Goal: Task Accomplishment & Management: Manage account settings

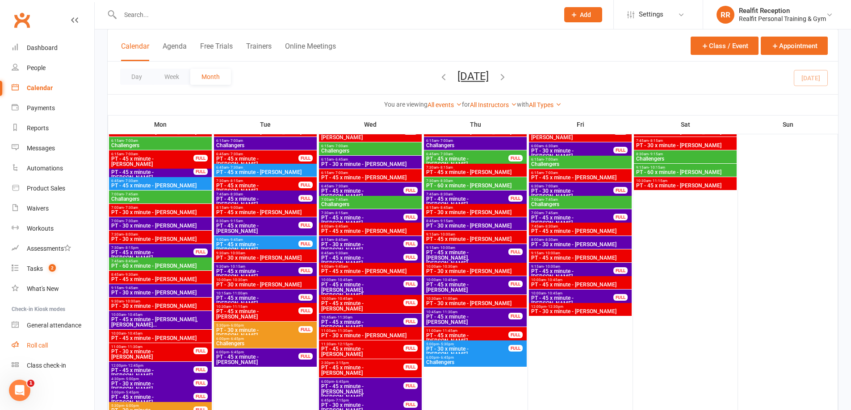
scroll to position [1027, 0]
click at [42, 327] on div "General attendance" at bounding box center [54, 325] width 54 height 7
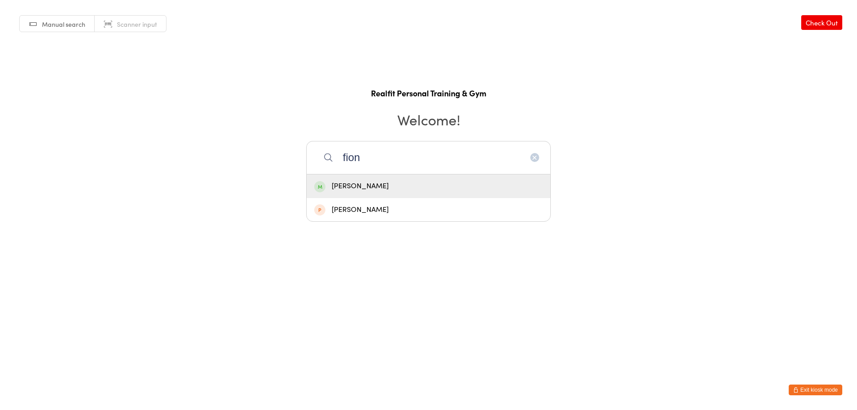
type input "fion"
click at [382, 184] on div "Fiona Murray" at bounding box center [428, 186] width 229 height 12
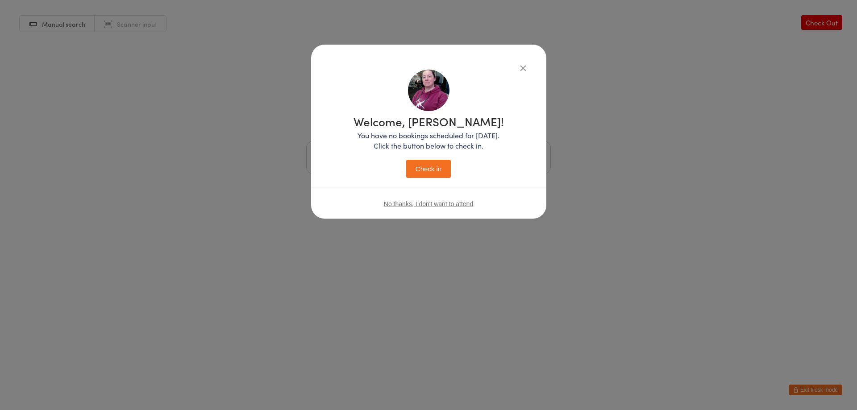
click at [419, 172] on button "Check in" at bounding box center [428, 169] width 45 height 18
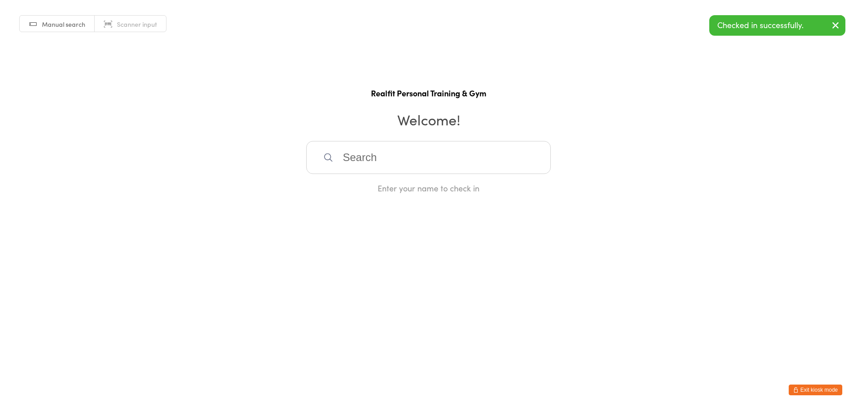
click at [418, 169] on input "search" at bounding box center [428, 157] width 245 height 33
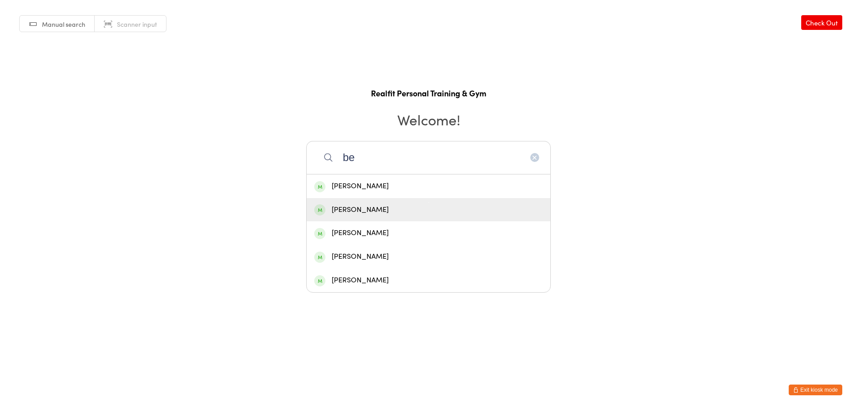
type input "be"
click at [407, 204] on div "Ben Rejmer" at bounding box center [428, 210] width 229 height 12
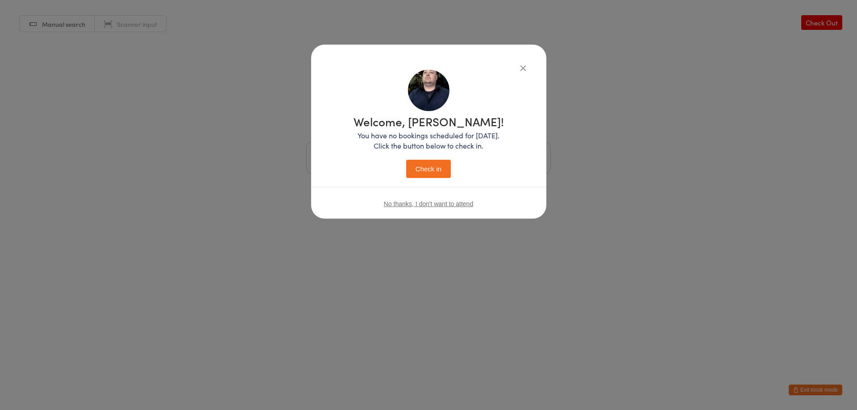
click at [419, 164] on button "Check in" at bounding box center [428, 169] width 45 height 18
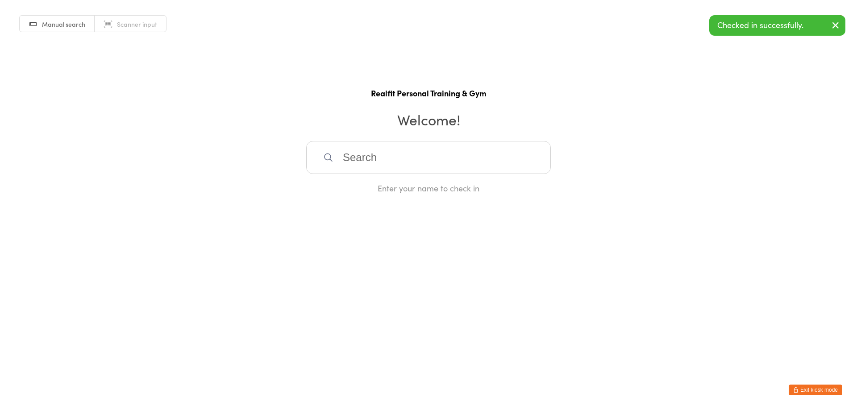
click at [417, 164] on input "search" at bounding box center [428, 157] width 245 height 33
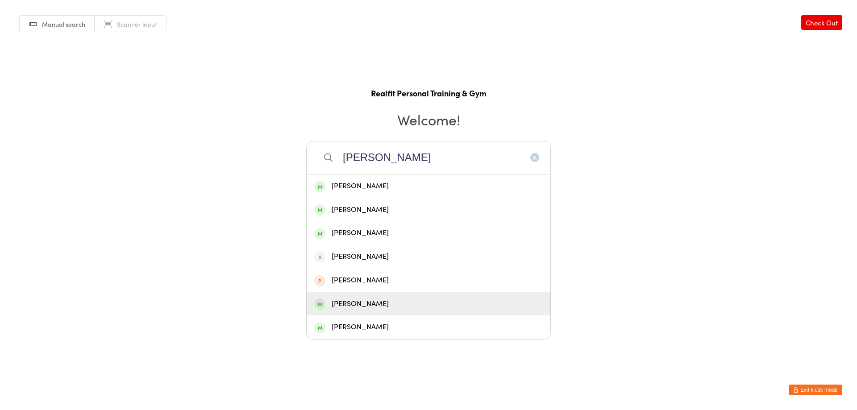
type input "john"
click at [386, 304] on div "John Barker" at bounding box center [428, 304] width 229 height 12
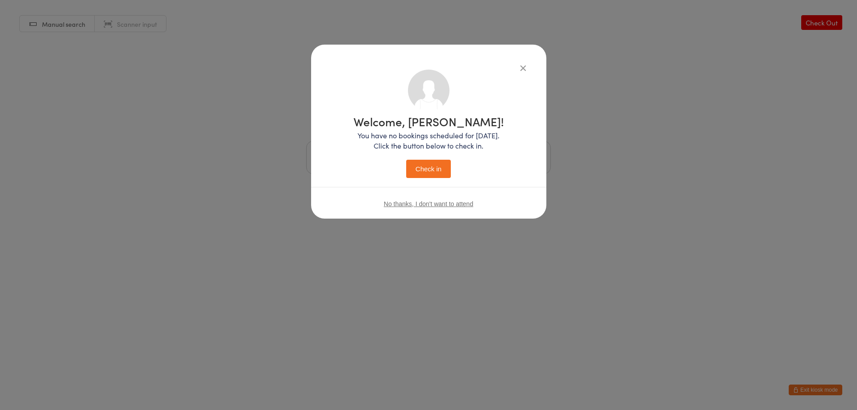
click at [419, 171] on button "Check in" at bounding box center [428, 169] width 45 height 18
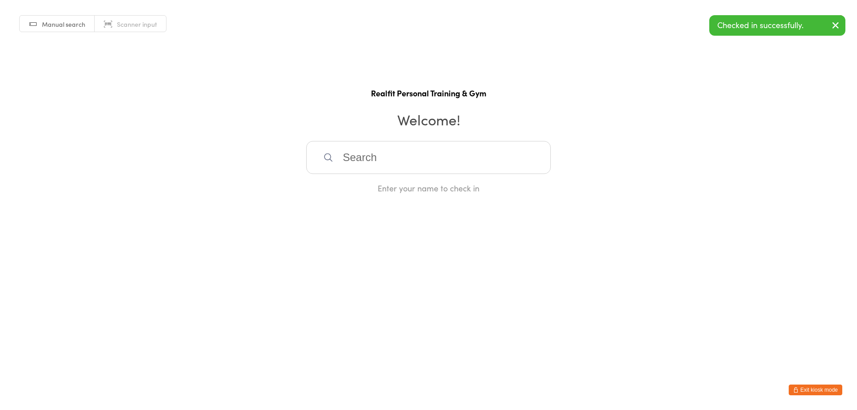
click at [813, 389] on button "Exit kiosk mode" at bounding box center [816, 390] width 54 height 11
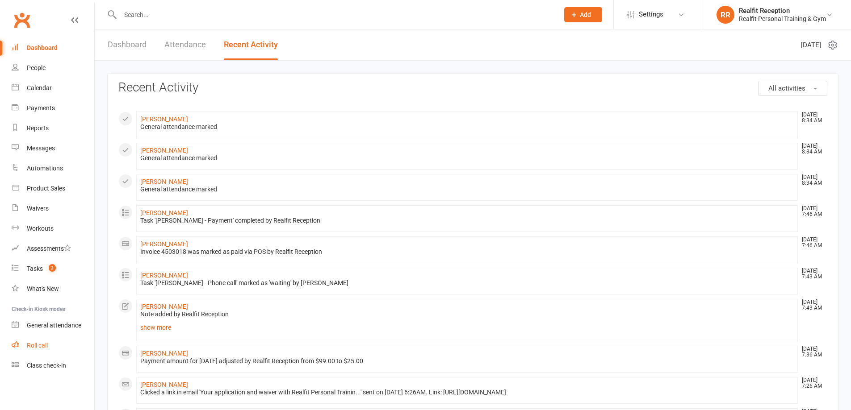
click at [35, 342] on div "Roll call" at bounding box center [37, 345] width 21 height 7
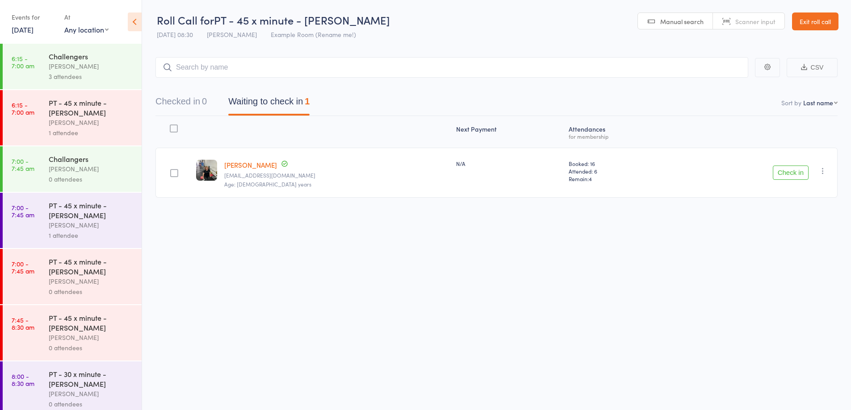
click at [789, 169] on button "Check in" at bounding box center [791, 173] width 36 height 14
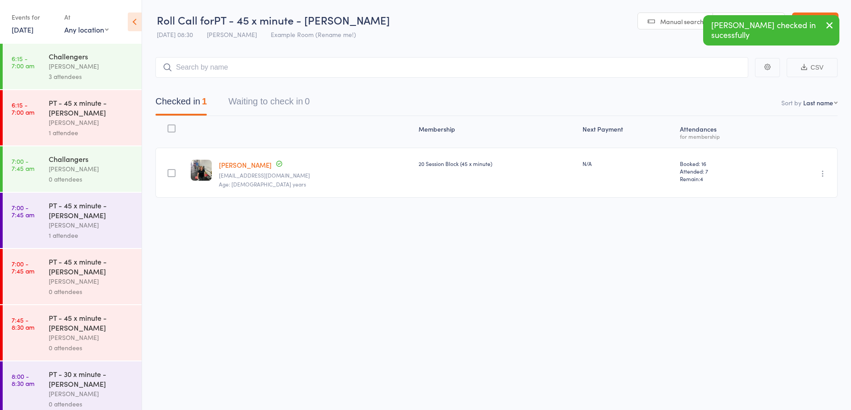
click at [94, 180] on div "0 attendees" at bounding box center [91, 179] width 85 height 10
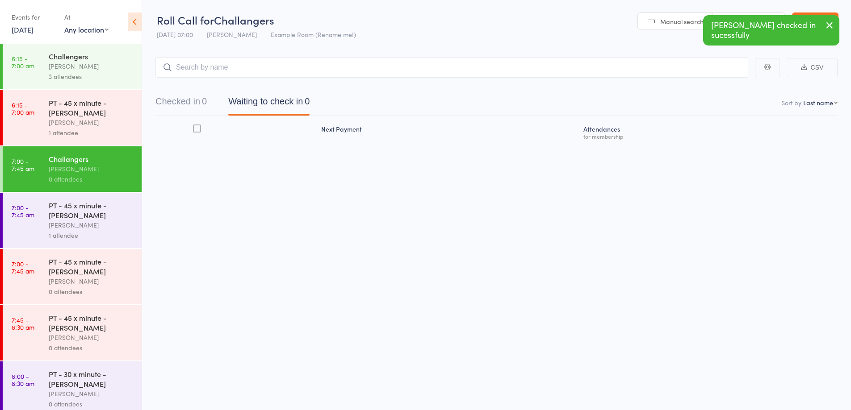
click at [218, 68] on input "search" at bounding box center [451, 67] width 593 height 21
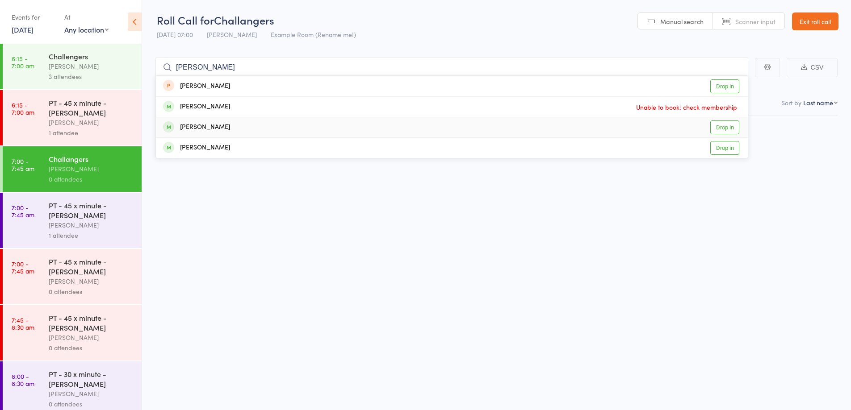
type input "peter"
click at [271, 127] on div "Peter Purcell Drop in" at bounding box center [452, 127] width 592 height 20
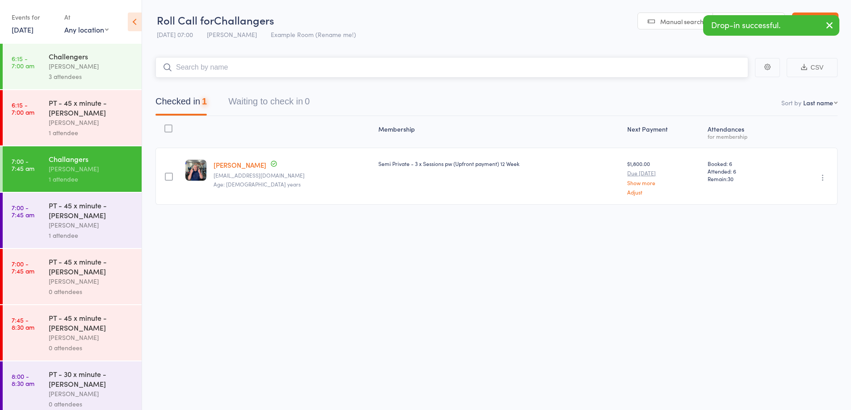
click at [271, 72] on input "search" at bounding box center [451, 67] width 593 height 21
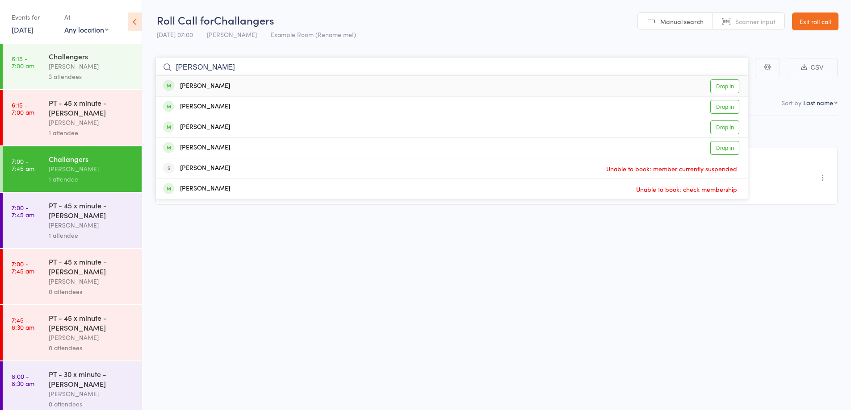
type input "andrew"
click at [239, 87] on div "Andrew Poole Drop in" at bounding box center [452, 86] width 592 height 21
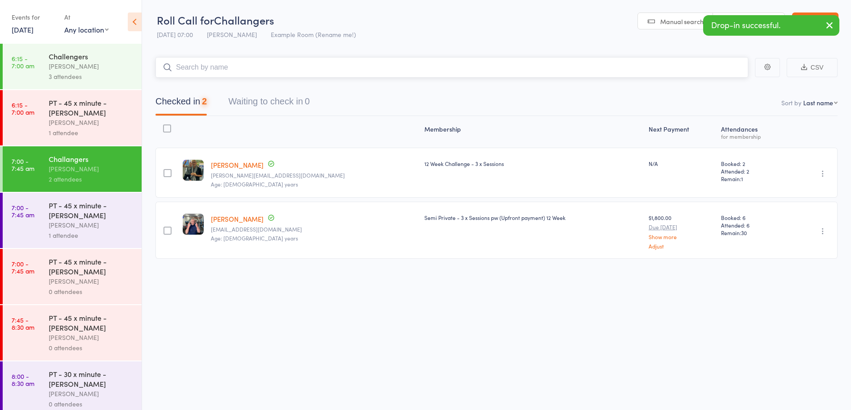
click at [247, 69] on input "search" at bounding box center [451, 67] width 593 height 21
type input "seb"
click at [205, 84] on div "Sebastian Failla" at bounding box center [196, 86] width 67 height 10
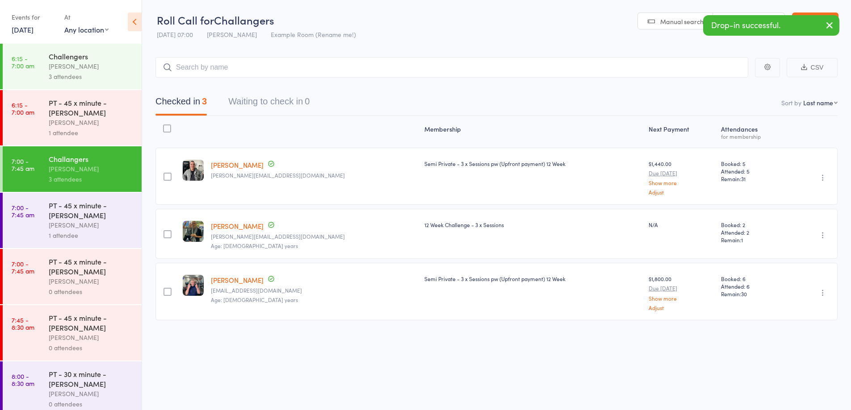
click at [125, 234] on div "1 attendee" at bounding box center [91, 235] width 85 height 10
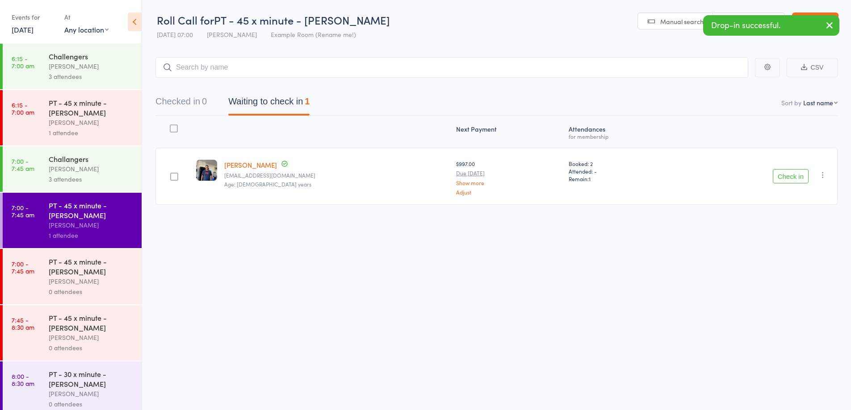
click at [778, 176] on button "Check in" at bounding box center [791, 176] width 36 height 14
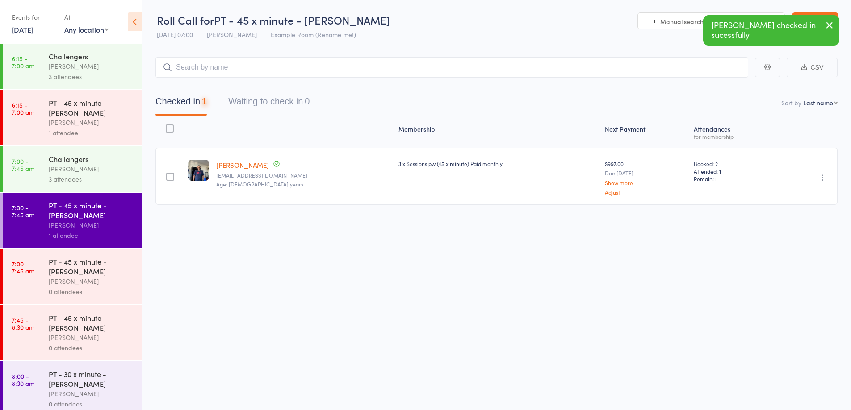
click at [72, 286] on div "David Smethurst" at bounding box center [91, 281] width 85 height 10
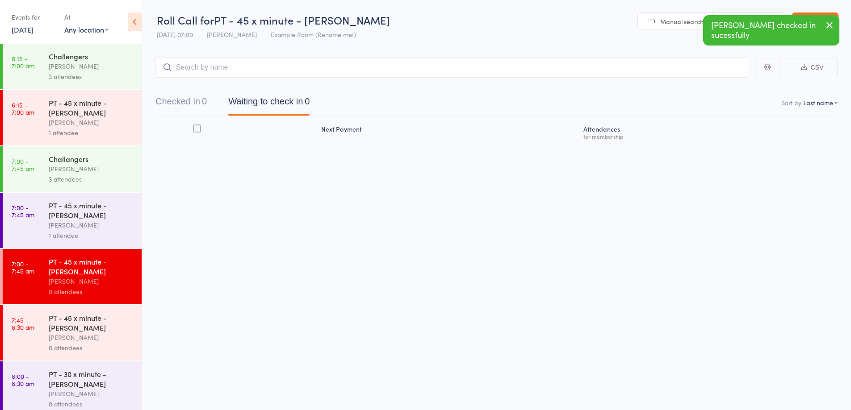
drag, startPoint x: 305, startPoint y: 63, endPoint x: 305, endPoint y: 56, distance: 7.1
click at [305, 60] on input "search" at bounding box center [451, 67] width 593 height 21
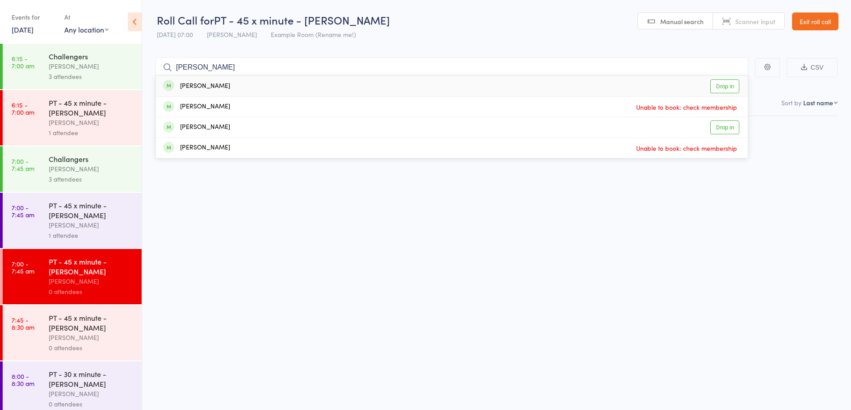
type input "nick"
click at [276, 85] on div "Nick Baker Drop in" at bounding box center [452, 86] width 592 height 21
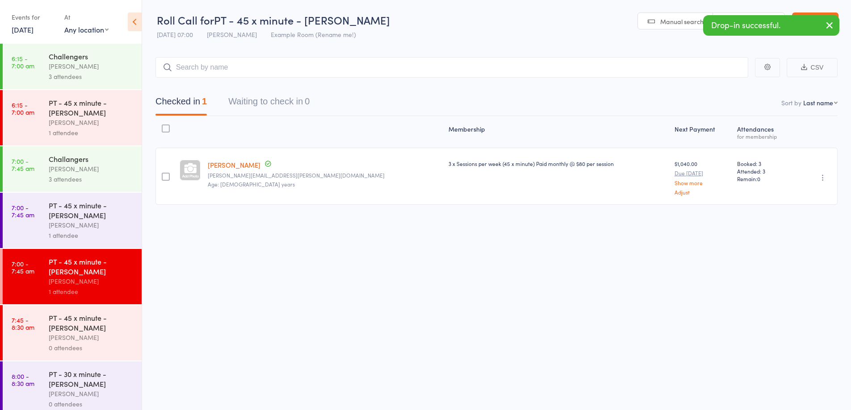
click at [102, 341] on div "David Smethurst" at bounding box center [91, 338] width 85 height 10
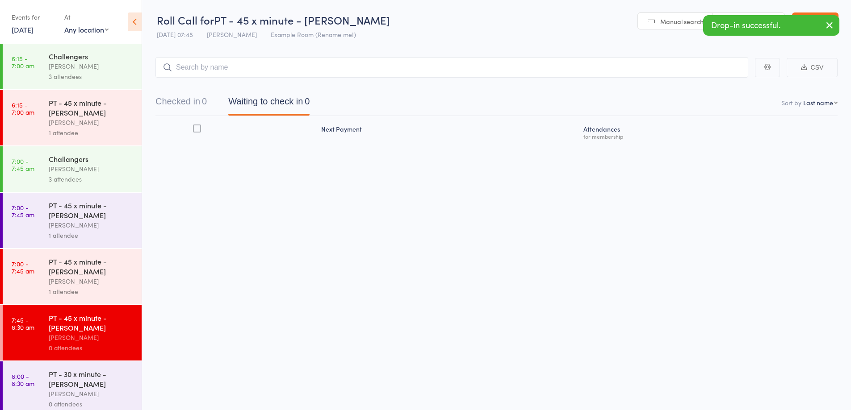
click at [340, 71] on input "search" at bounding box center [451, 67] width 593 height 21
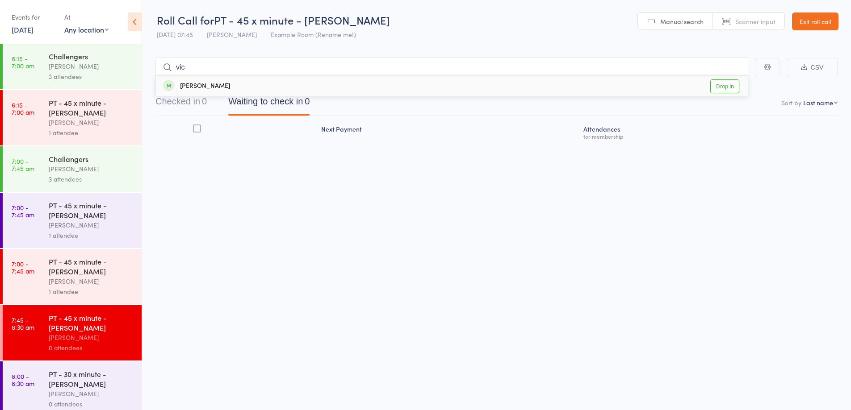
type input "vic"
click at [316, 86] on div "Victor Beuk Drop in" at bounding box center [452, 86] width 592 height 21
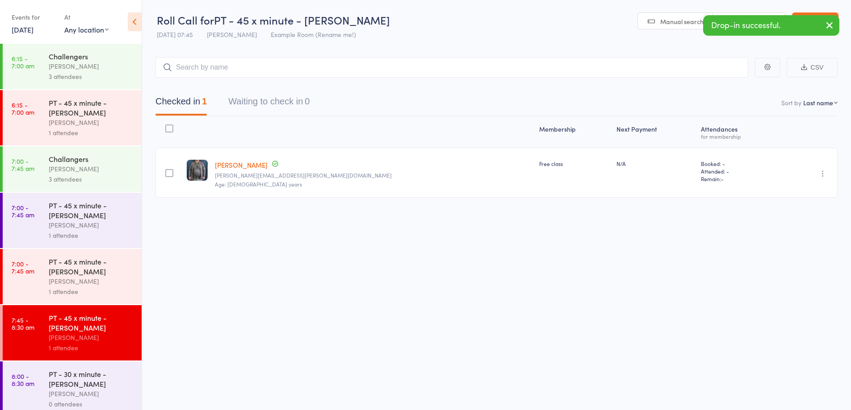
click at [99, 387] on div "PT - 30 x minute - [PERSON_NAME]" at bounding box center [91, 379] width 85 height 20
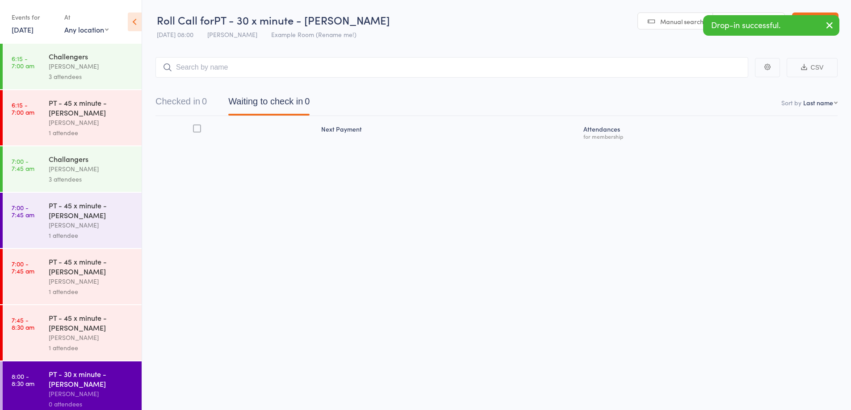
click at [409, 64] on input "search" at bounding box center [451, 67] width 593 height 21
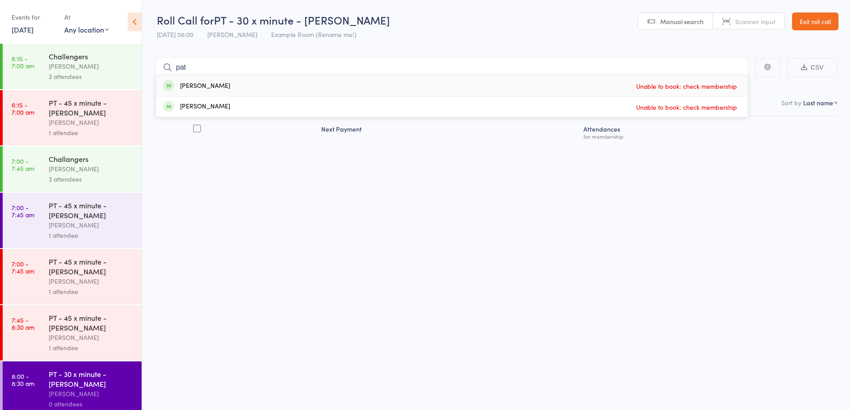
type input "pat"
click at [819, 25] on link "Exit roll call" at bounding box center [815, 22] width 46 height 18
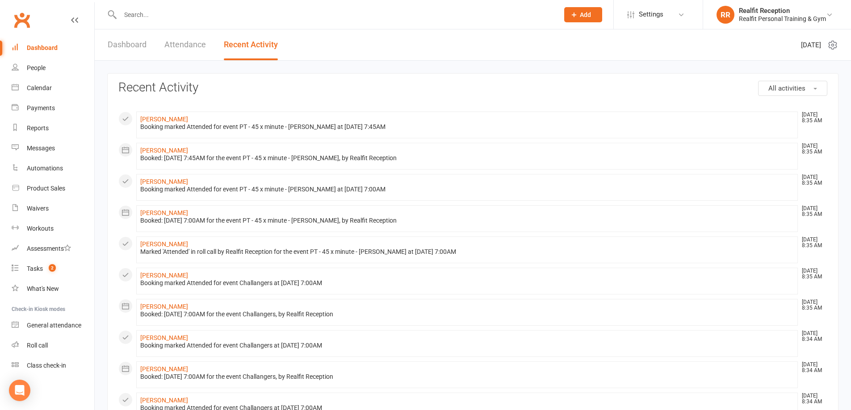
click at [196, 15] on input "text" at bounding box center [334, 14] width 435 height 13
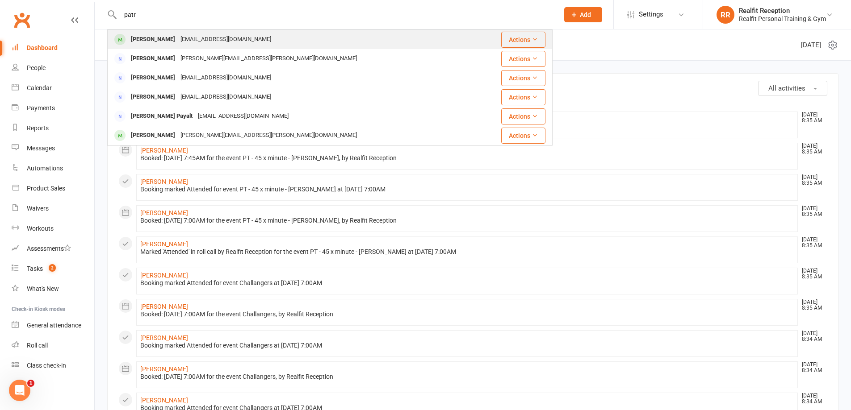
type input "patr"
click at [194, 37] on div "patriciataylor@tpg.com.au" at bounding box center [226, 39] width 96 height 13
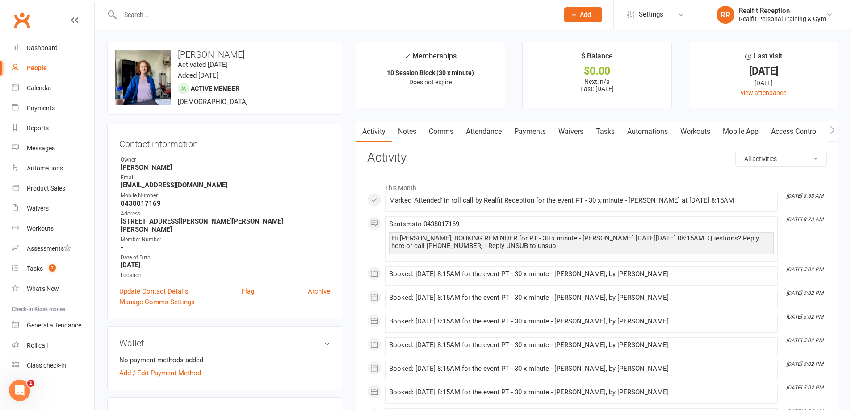
click at [543, 134] on link "Payments" at bounding box center [530, 131] width 44 height 21
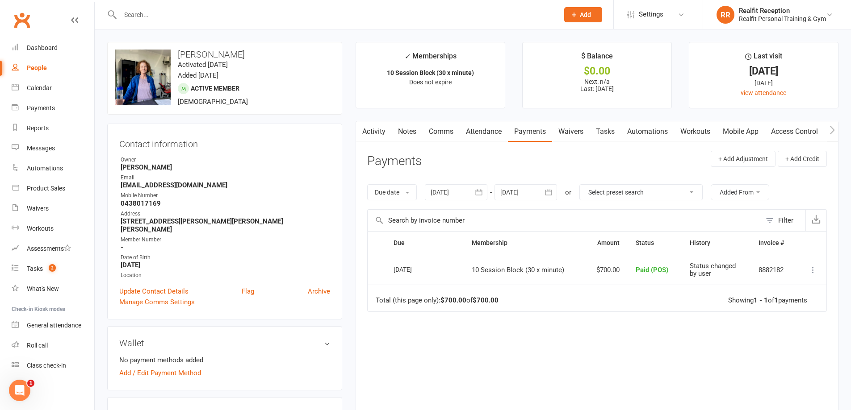
click at [490, 135] on link "Attendance" at bounding box center [483, 131] width 48 height 21
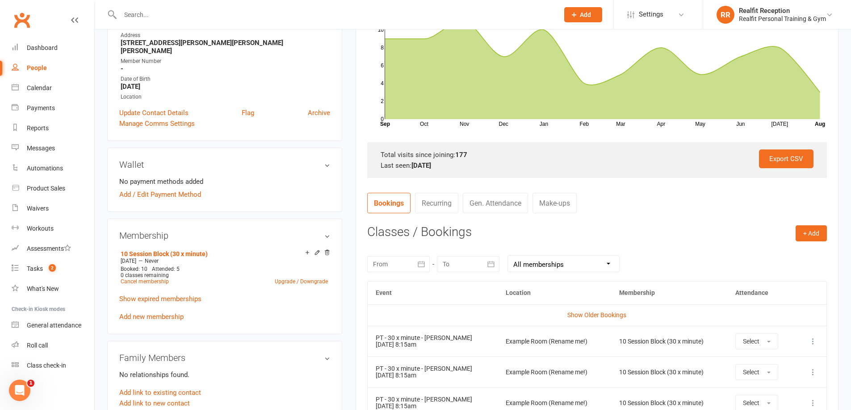
scroll to position [357, 0]
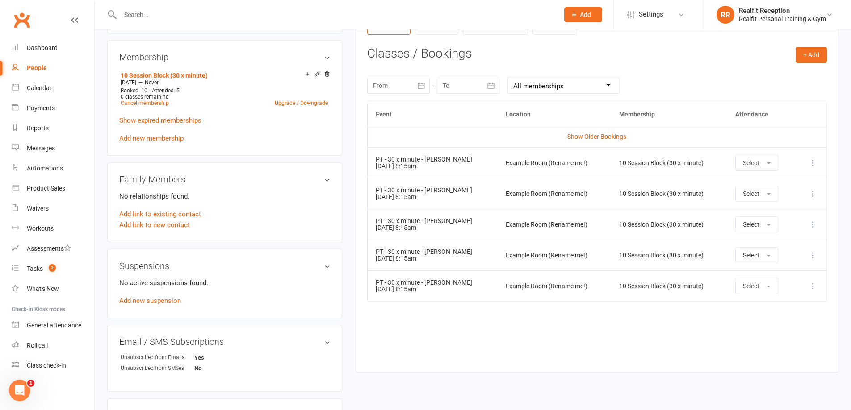
click at [419, 80] on button "button" at bounding box center [421, 86] width 16 height 16
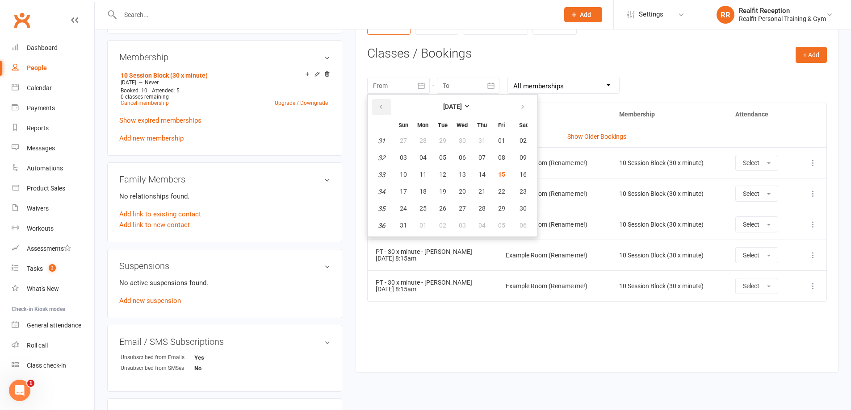
click at [385, 106] on button "button" at bounding box center [381, 107] width 19 height 16
click at [503, 175] on span "18" at bounding box center [501, 174] width 7 height 7
type input "18 Jul 2025"
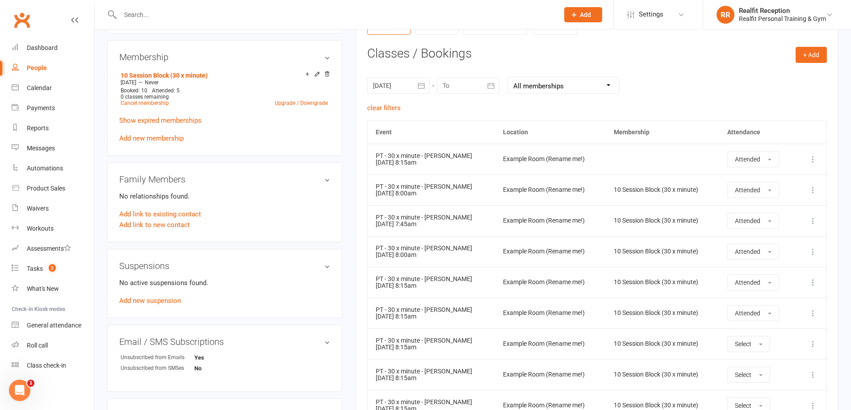
click at [493, 89] on icon "button" at bounding box center [490, 85] width 9 height 9
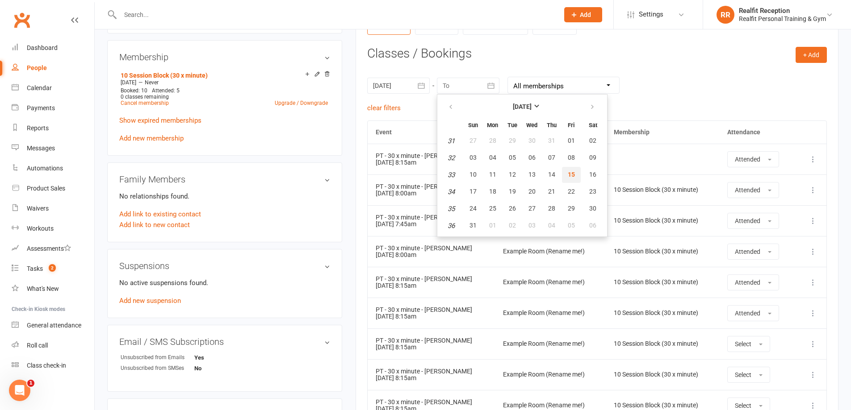
click at [566, 175] on button "15" at bounding box center [571, 175] width 19 height 16
type input "15 Aug 2025"
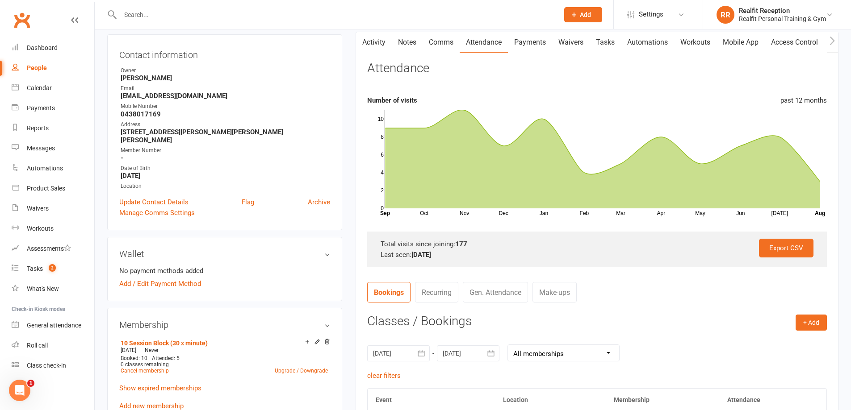
scroll to position [0, 0]
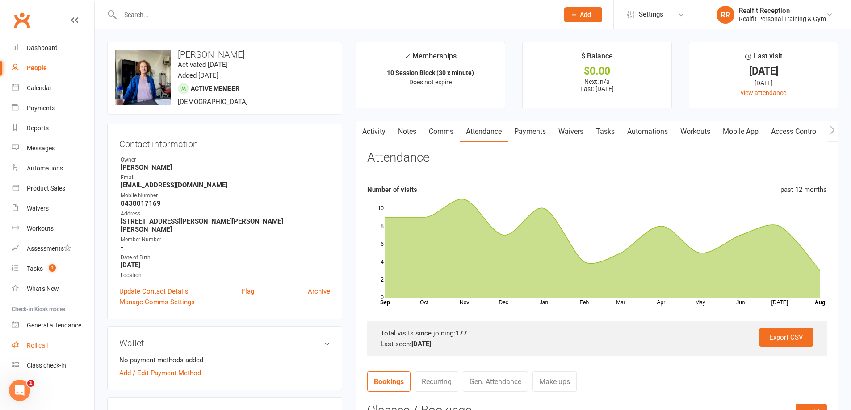
click at [37, 345] on div "Roll call" at bounding box center [37, 345] width 21 height 7
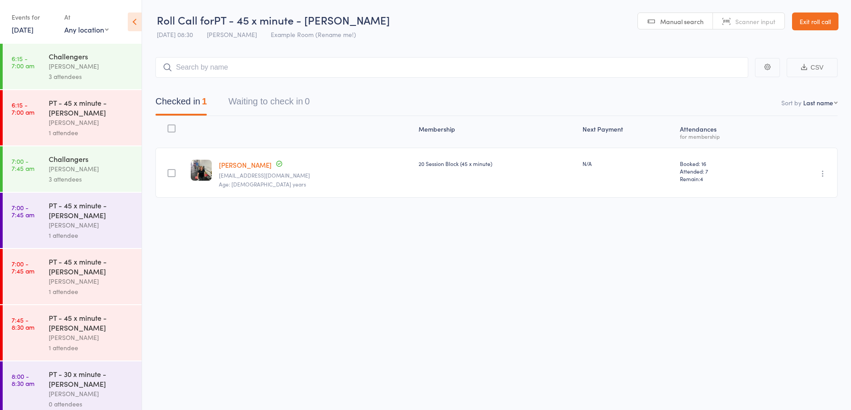
click at [812, 21] on link "Exit roll call" at bounding box center [815, 22] width 46 height 18
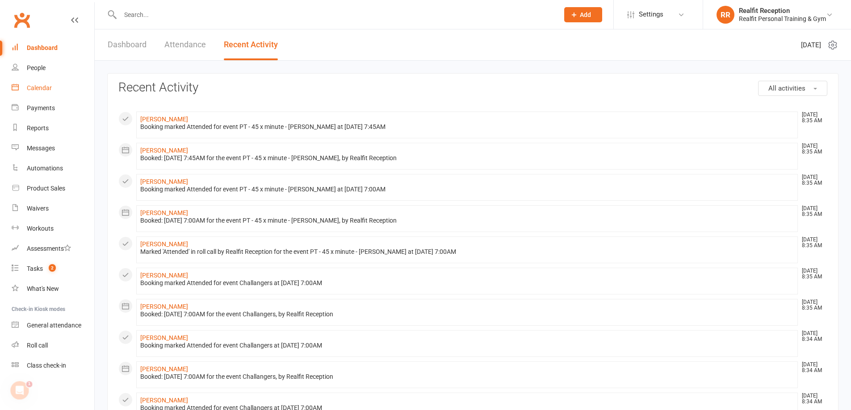
click at [35, 85] on div "Calendar" at bounding box center [39, 87] width 25 height 7
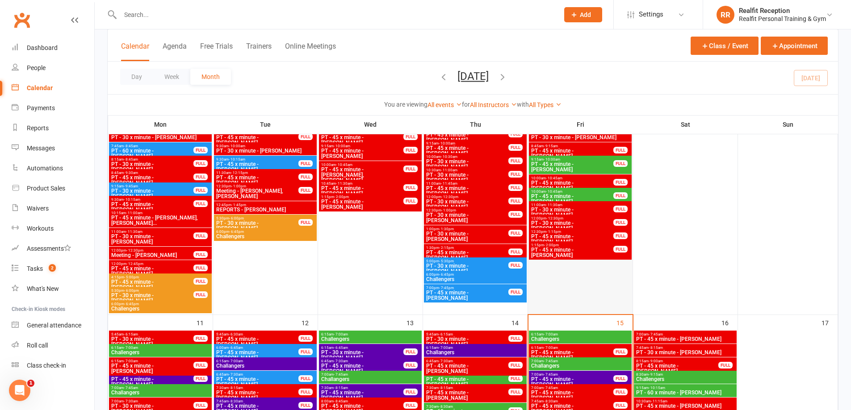
scroll to position [536, 0]
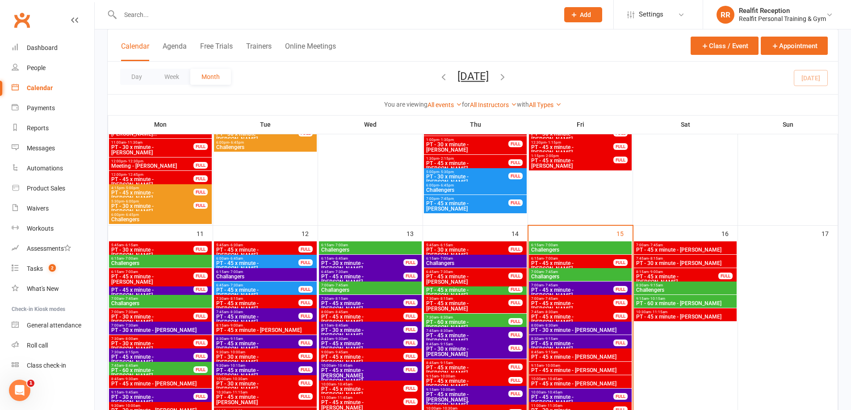
click at [597, 333] on span "PT - 30 x minute - [PERSON_NAME]" at bounding box center [579, 330] width 99 height 5
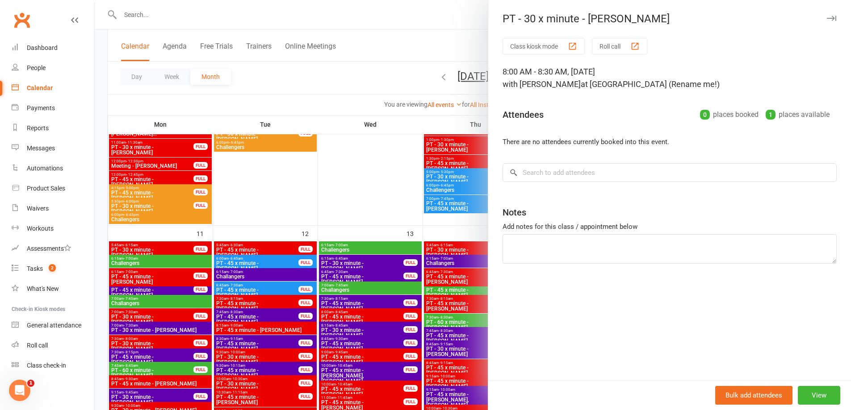
click at [604, 0] on div "PT - 30 x minute - Patricia Taylor Class kiosk mode Roll call 8:00 AM - 8:30 AM…" at bounding box center [473, 0] width 756 height 0
click at [801, 393] on button "View" at bounding box center [819, 395] width 42 height 19
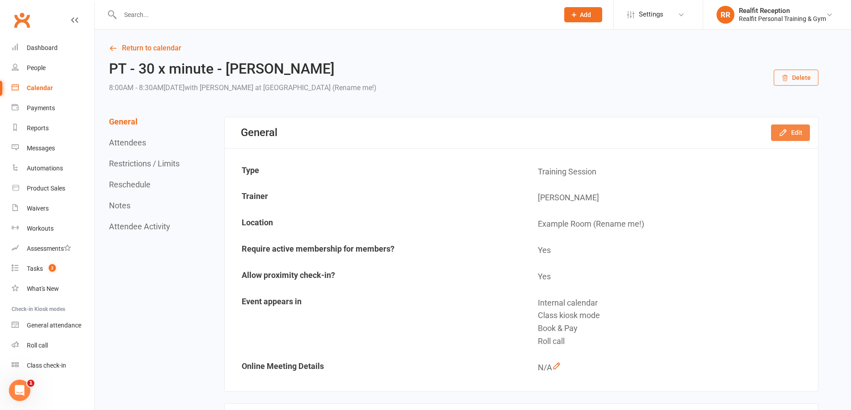
click at [797, 130] on button "Edit" at bounding box center [790, 133] width 39 height 16
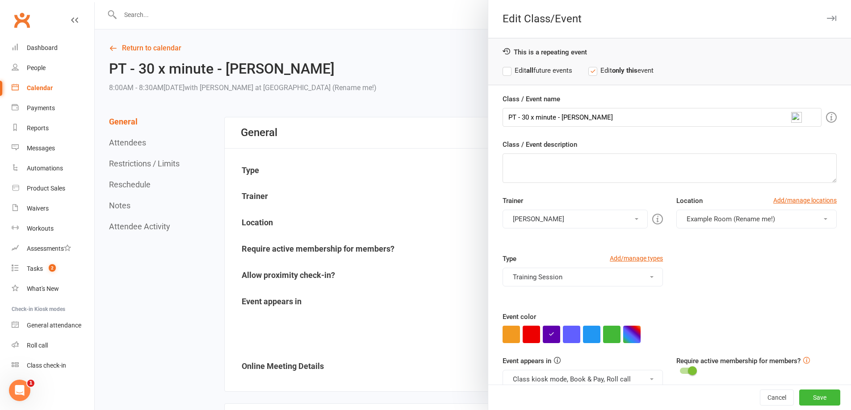
click at [528, 68] on strong "all" at bounding box center [529, 71] width 7 height 8
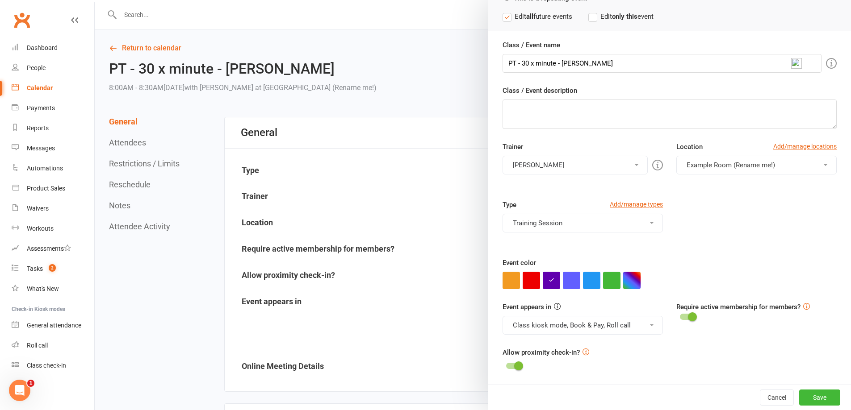
click at [576, 321] on button "Class kiosk mode, Book & Pay, Roll call" at bounding box center [582, 325] width 160 height 19
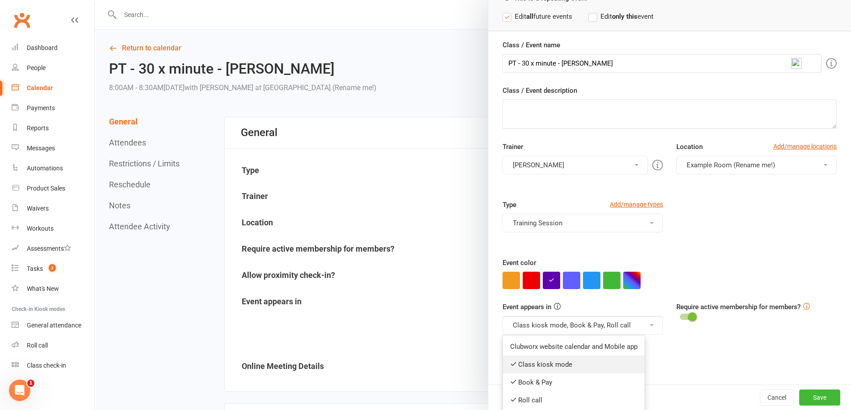
click at [563, 361] on link "Class kiosk mode" at bounding box center [574, 365] width 142 height 18
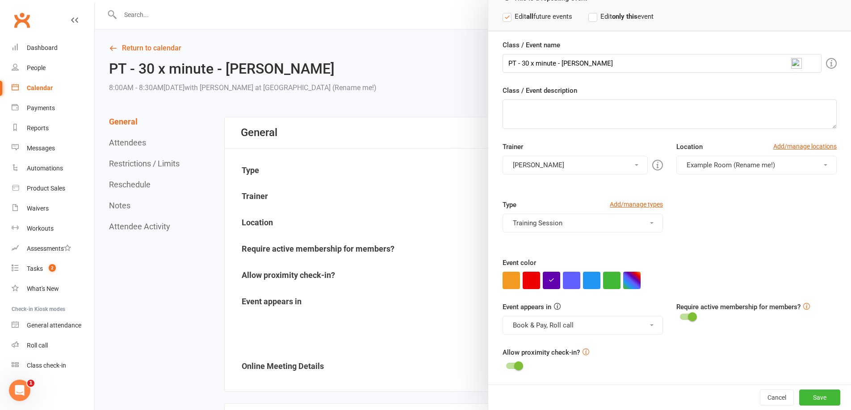
click at [563, 328] on button "Book & Pay, Roll call" at bounding box center [582, 325] width 160 height 19
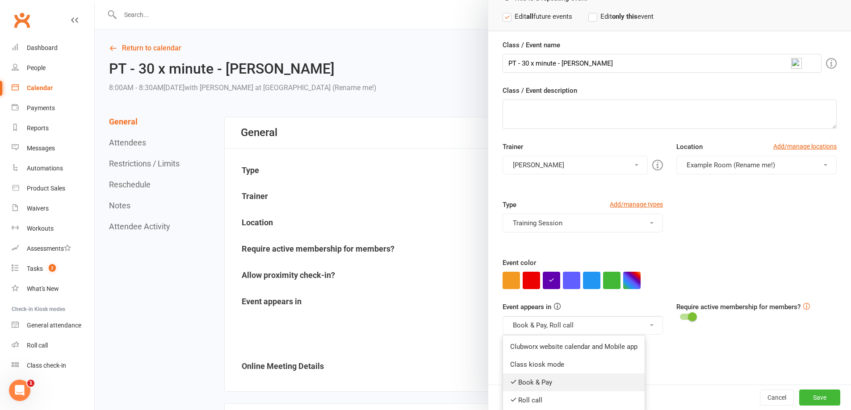
click at [532, 381] on link "Book & Pay" at bounding box center [574, 383] width 142 height 18
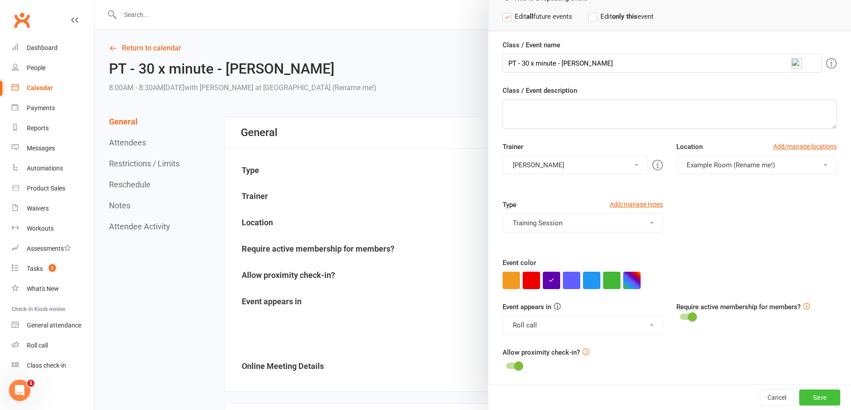
click at [800, 399] on button "Save" at bounding box center [819, 398] width 41 height 16
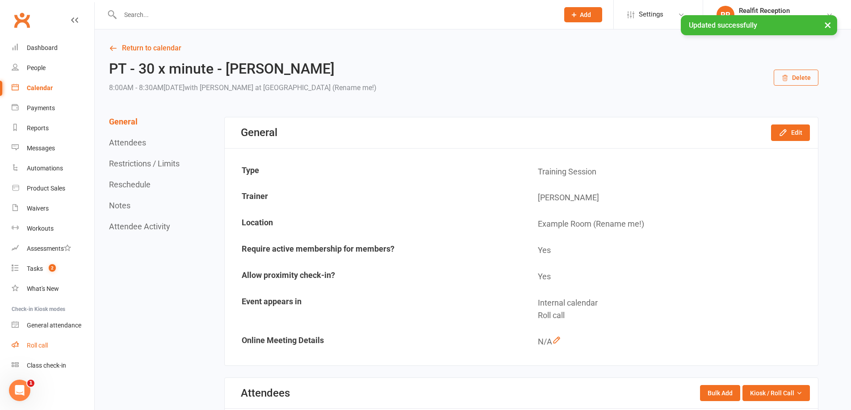
click at [46, 347] on div "Roll call" at bounding box center [37, 345] width 21 height 7
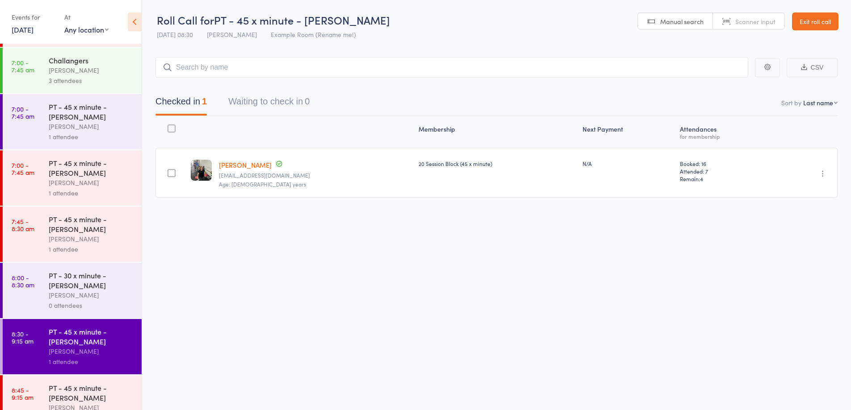
scroll to position [121, 0]
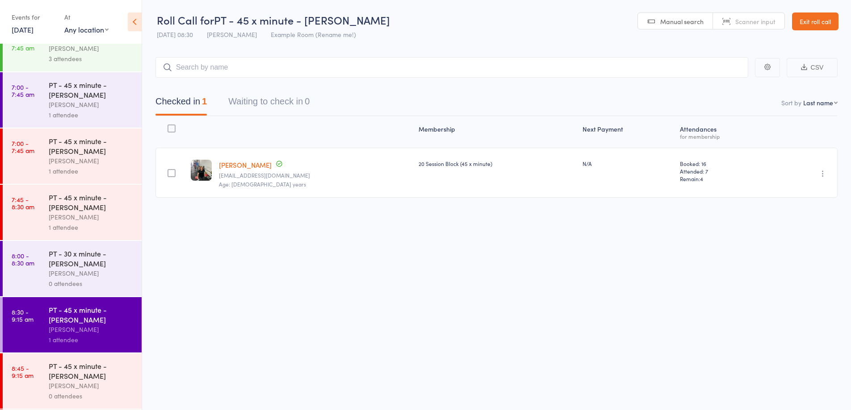
click at [95, 276] on div "[PERSON_NAME]" at bounding box center [91, 273] width 85 height 10
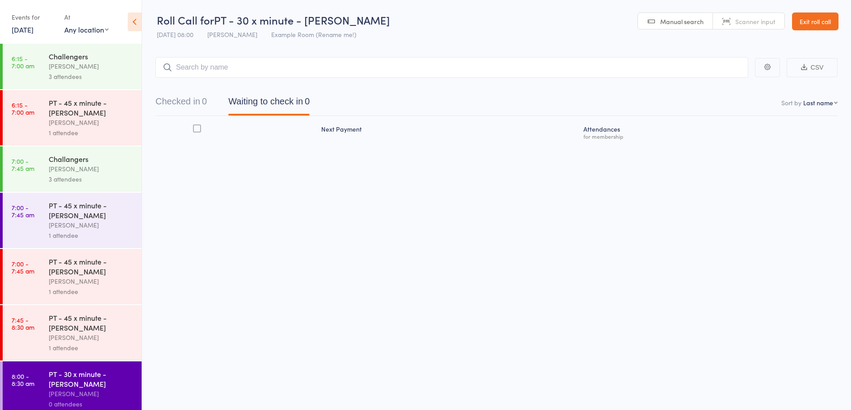
click at [327, 72] on input "search" at bounding box center [451, 67] width 593 height 21
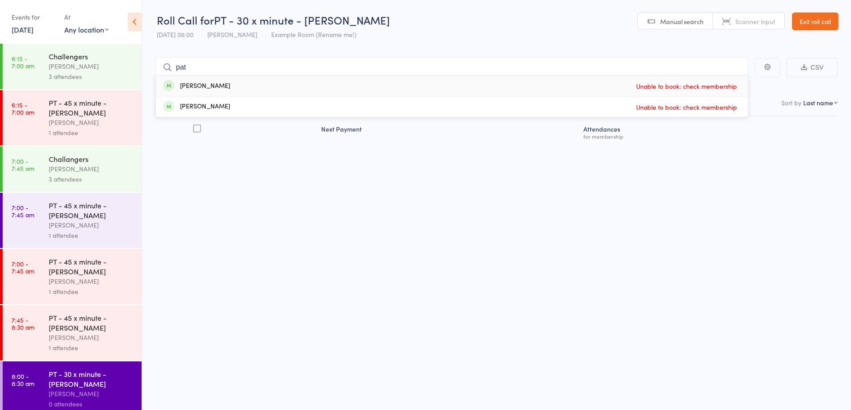
type input "pat"
click at [806, 20] on link "Exit roll call" at bounding box center [815, 22] width 46 height 18
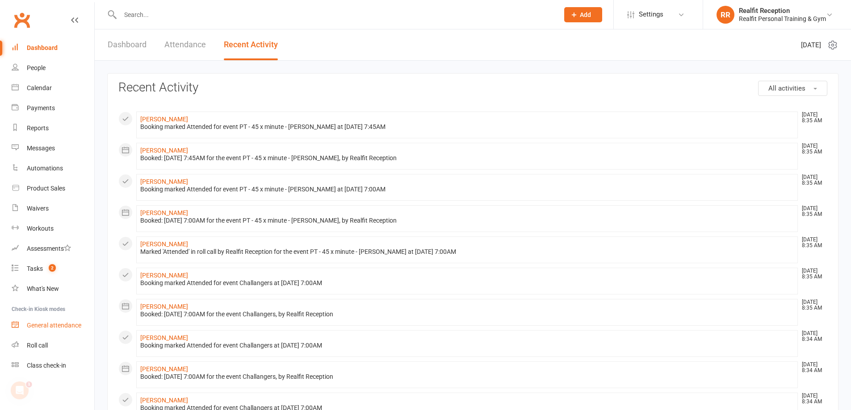
click at [51, 326] on div "General attendance" at bounding box center [54, 325] width 54 height 7
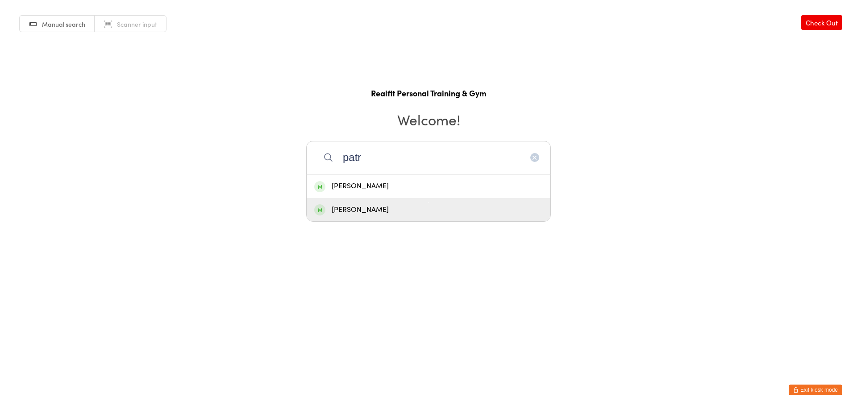
type input "patr"
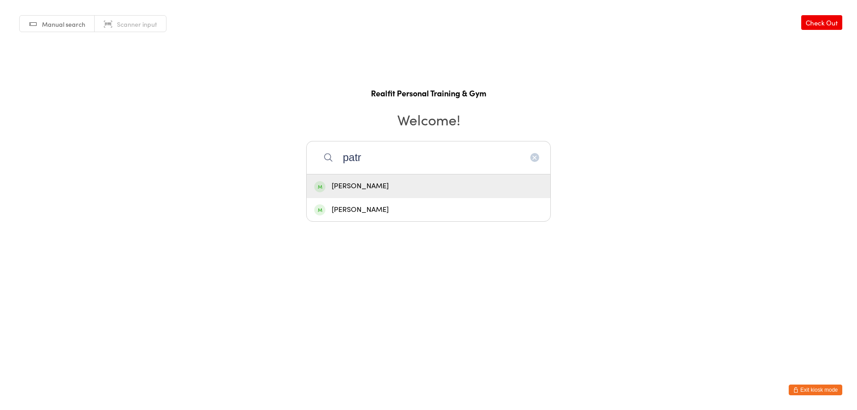
click at [397, 186] on div "[PERSON_NAME]" at bounding box center [428, 186] width 229 height 12
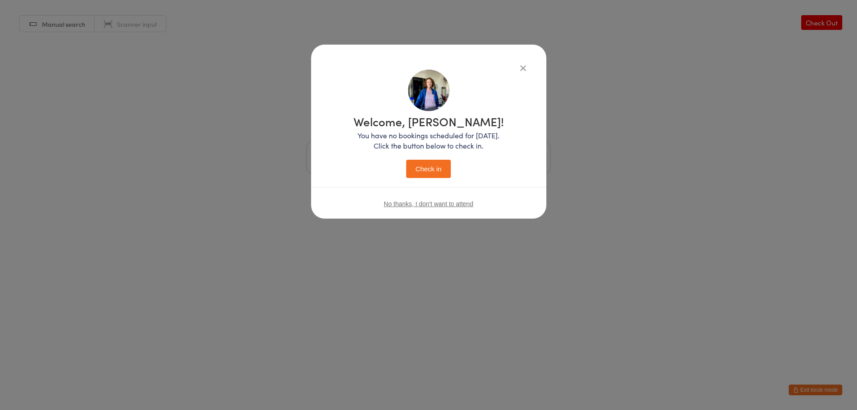
click at [422, 169] on button "Check in" at bounding box center [428, 169] width 45 height 18
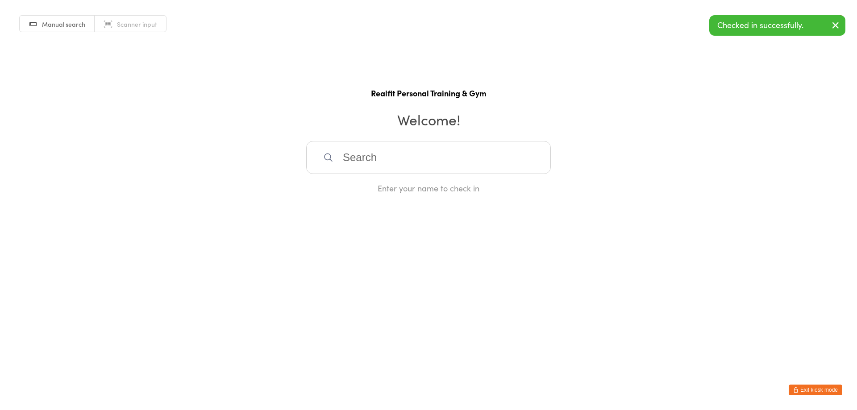
click at [810, 390] on button "Exit kiosk mode" at bounding box center [816, 390] width 54 height 11
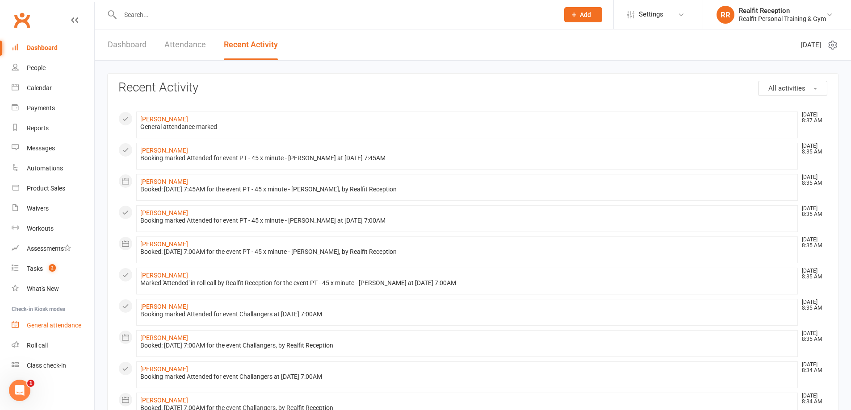
click at [59, 326] on div "General attendance" at bounding box center [54, 325] width 54 height 7
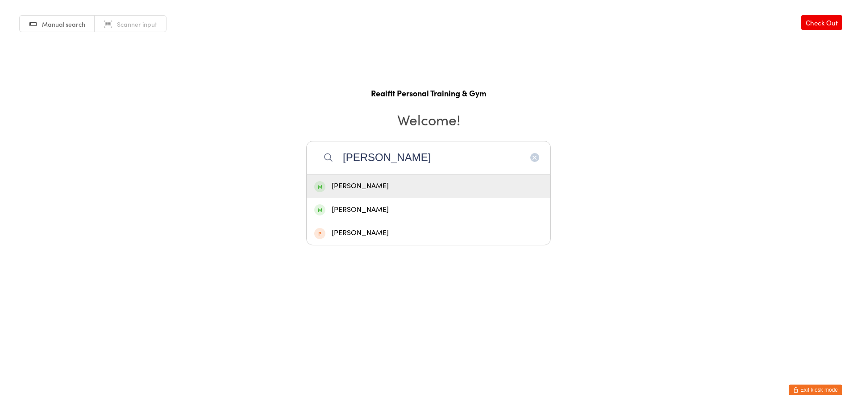
type input "ken"
click at [367, 192] on div "[PERSON_NAME]" at bounding box center [428, 186] width 229 height 12
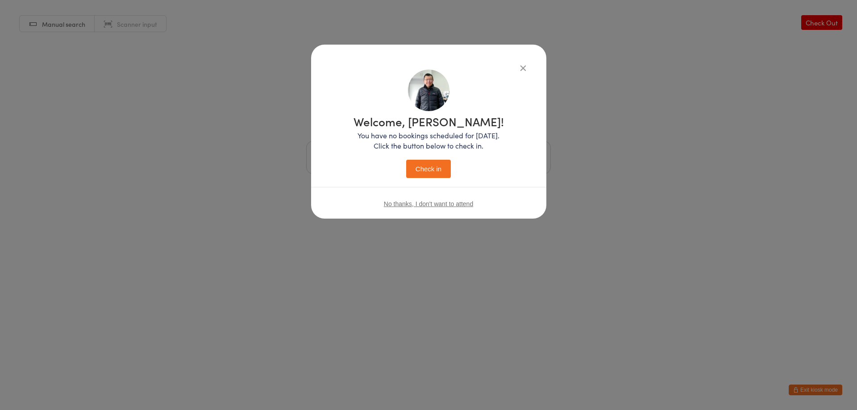
click at [425, 169] on button "Check in" at bounding box center [428, 169] width 45 height 18
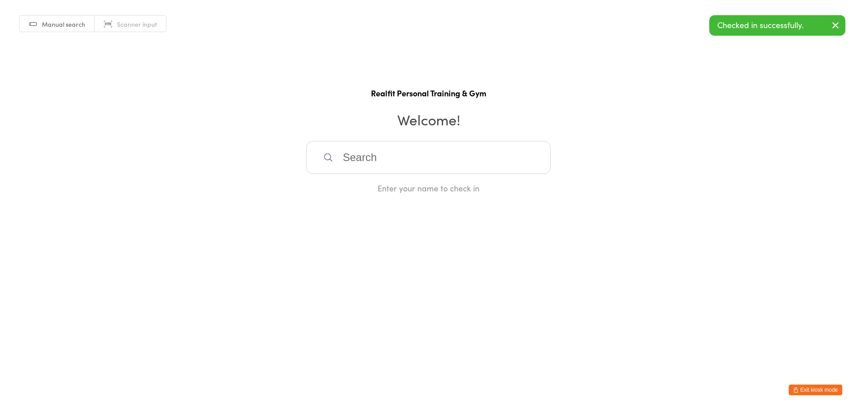
click at [818, 388] on button "Exit kiosk mode" at bounding box center [816, 390] width 54 height 11
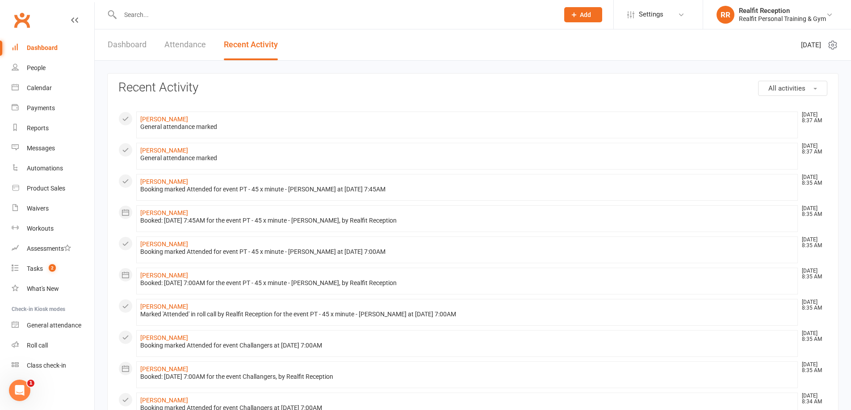
click at [45, 48] on div "Dashboard" at bounding box center [42, 47] width 31 height 7
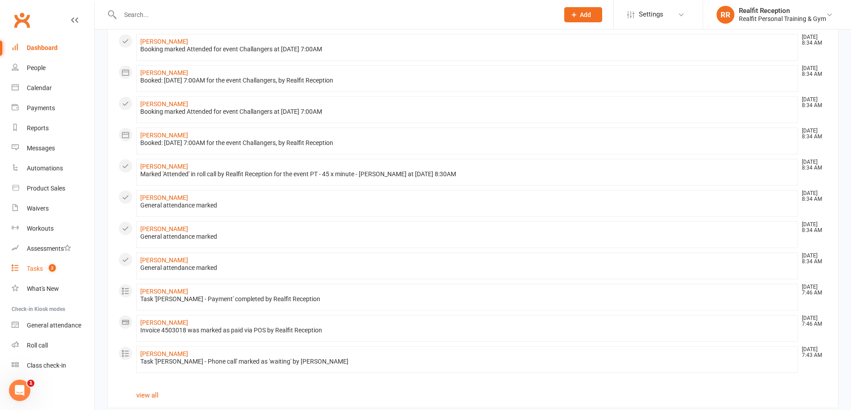
scroll to position [370, 0]
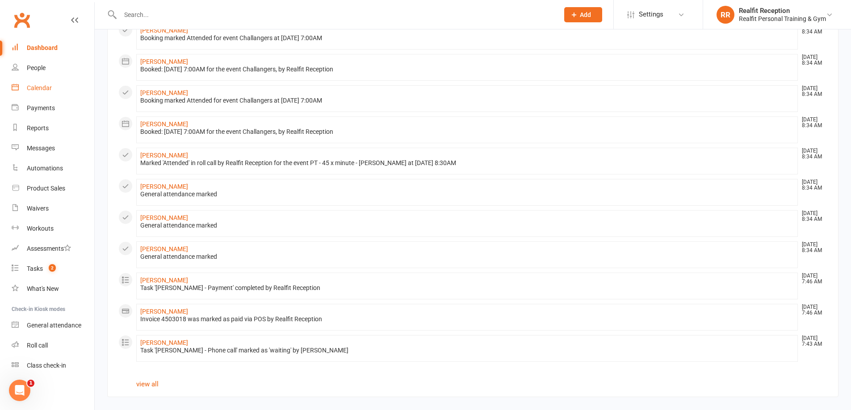
click at [36, 82] on link "Calendar" at bounding box center [53, 88] width 83 height 20
